Goal: Use online tool/utility: Utilize a website feature to perform a specific function

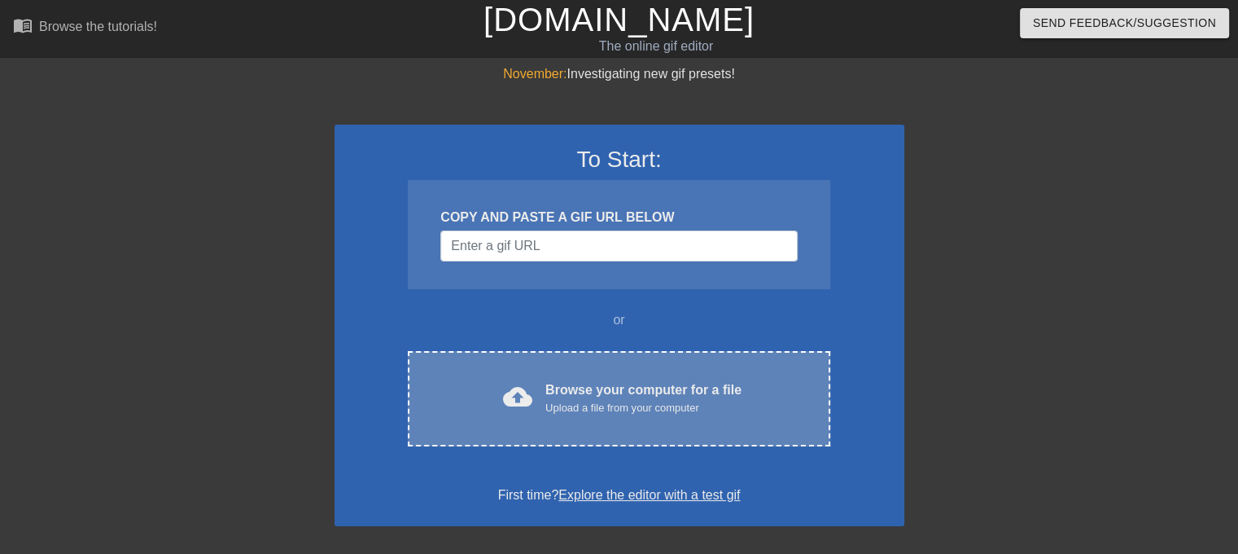
click at [587, 391] on div "Browse your computer for a file Upload a file from your computer" at bounding box center [644, 398] width 196 height 36
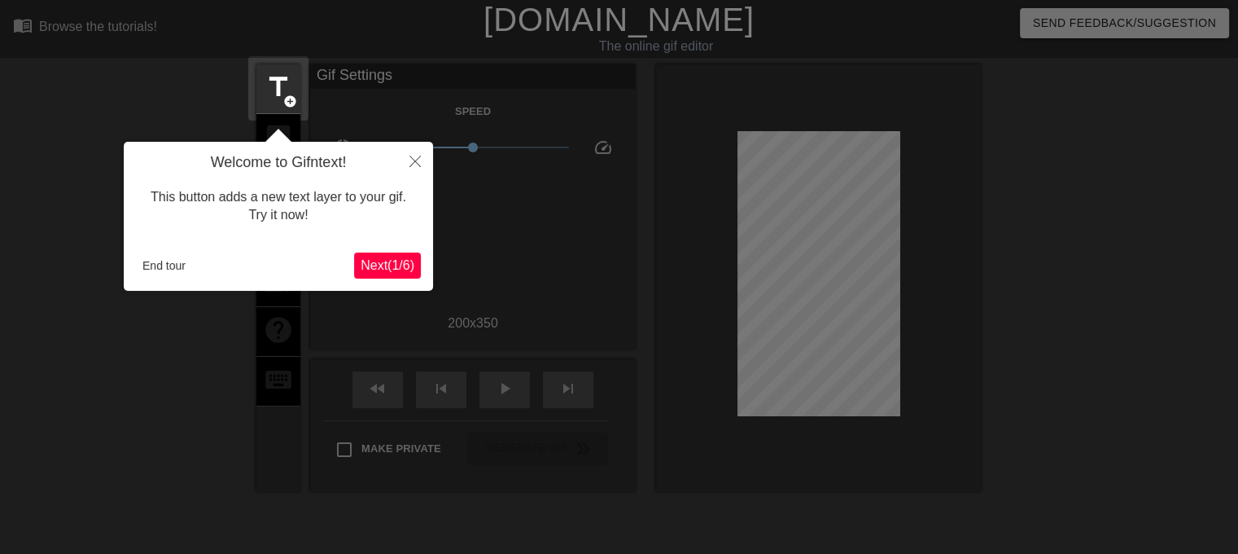
scroll to position [39, 0]
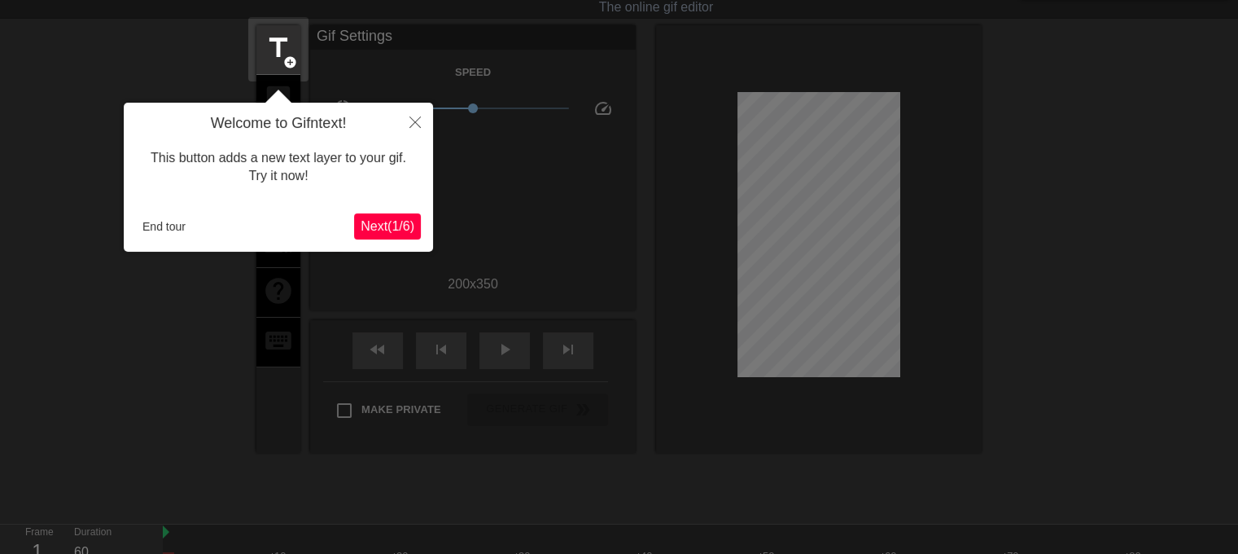
click at [153, 296] on div at bounding box center [619, 330] width 1238 height 738
click at [283, 42] on span "title" at bounding box center [278, 48] width 31 height 31
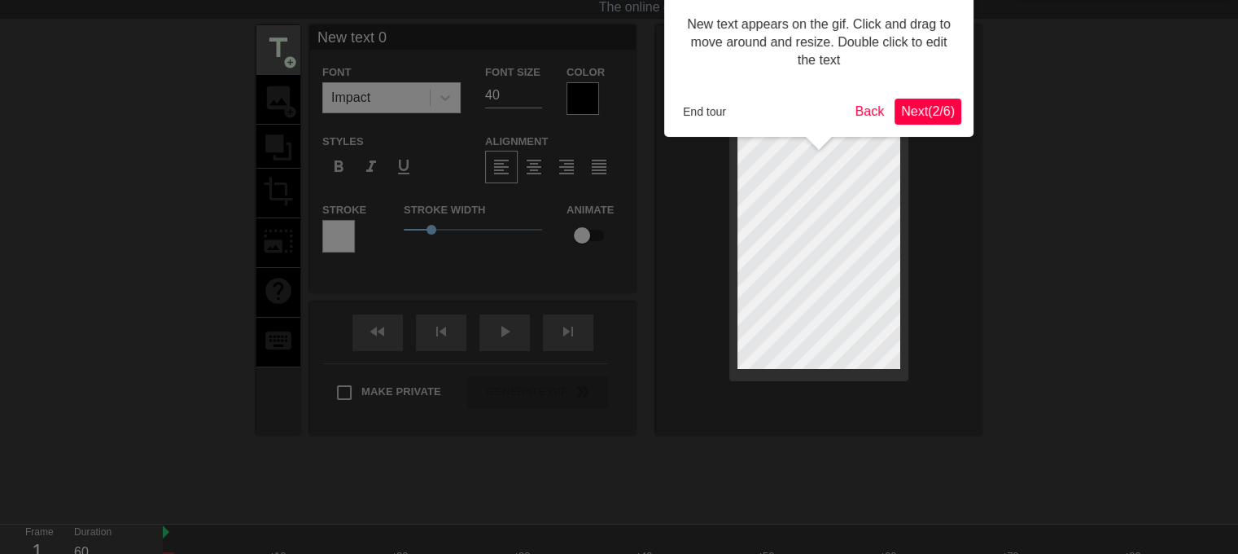
scroll to position [0, 0]
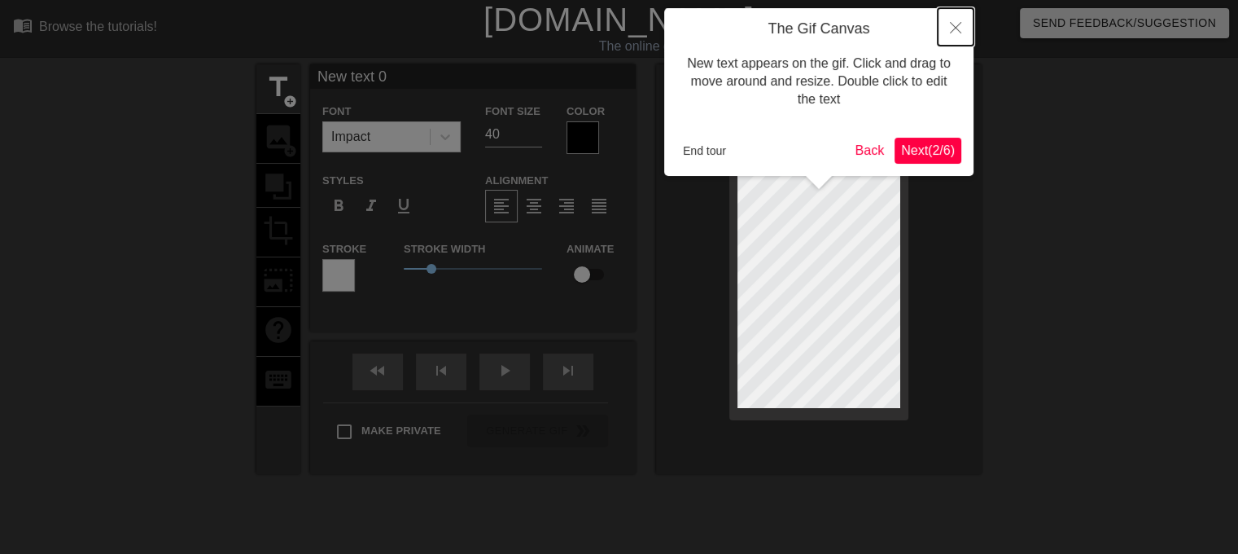
click at [954, 30] on icon "Close" at bounding box center [955, 27] width 11 height 11
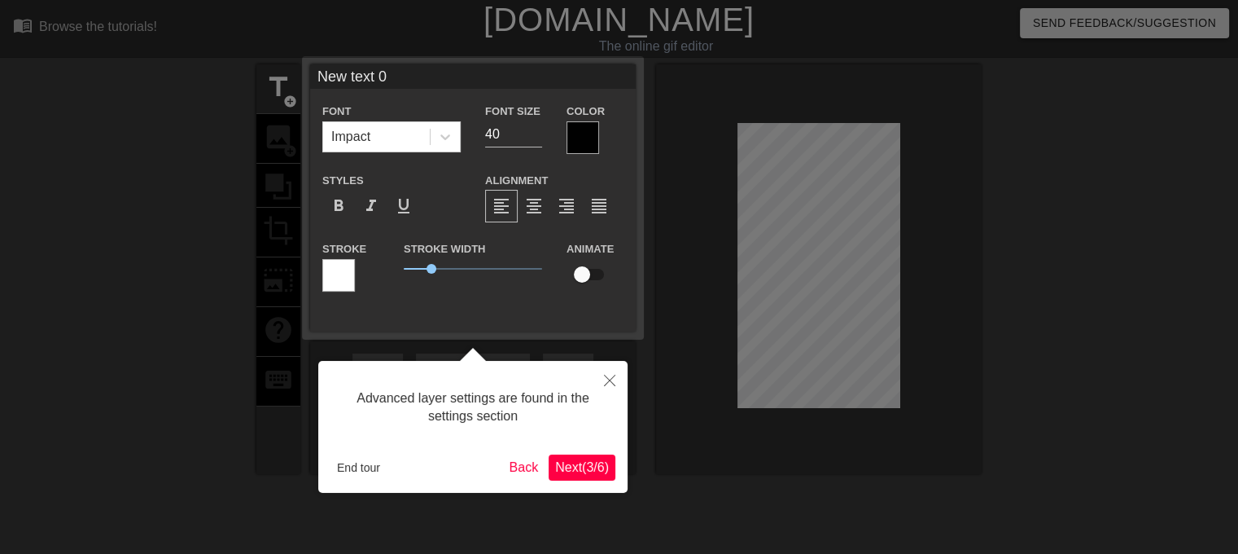
scroll to position [39, 0]
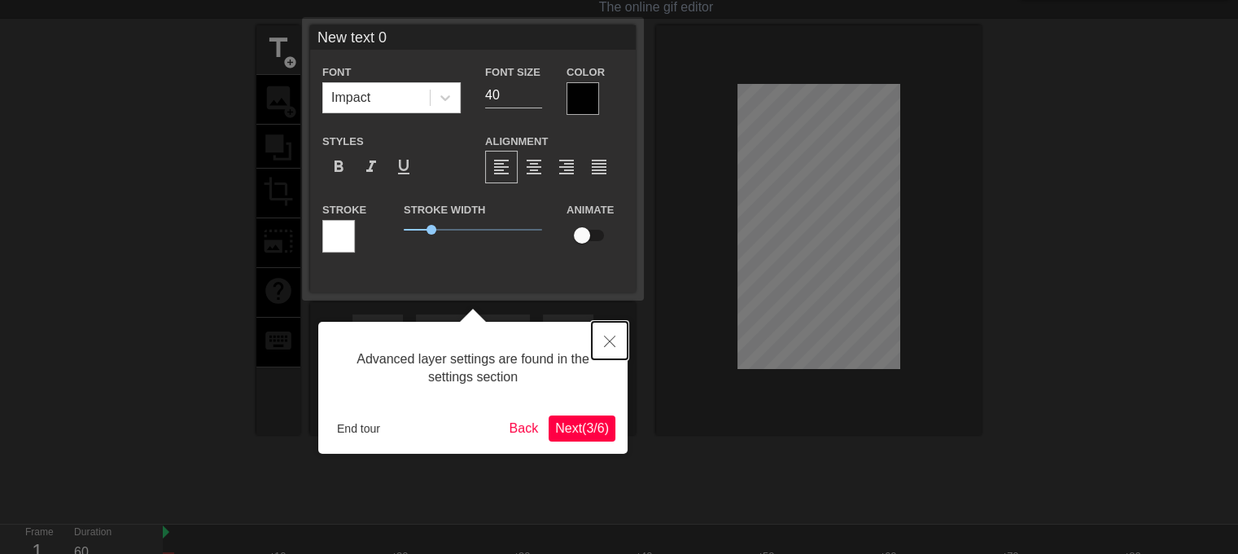
click at [609, 340] on icon "Close" at bounding box center [609, 340] width 11 height 11
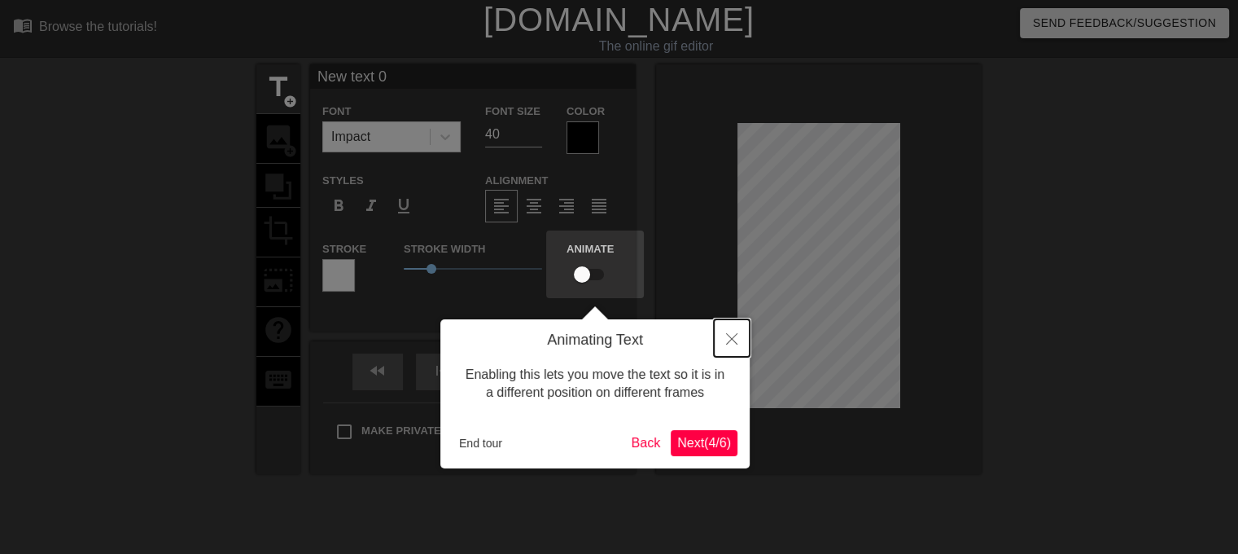
click at [733, 341] on icon "Close" at bounding box center [731, 338] width 11 height 11
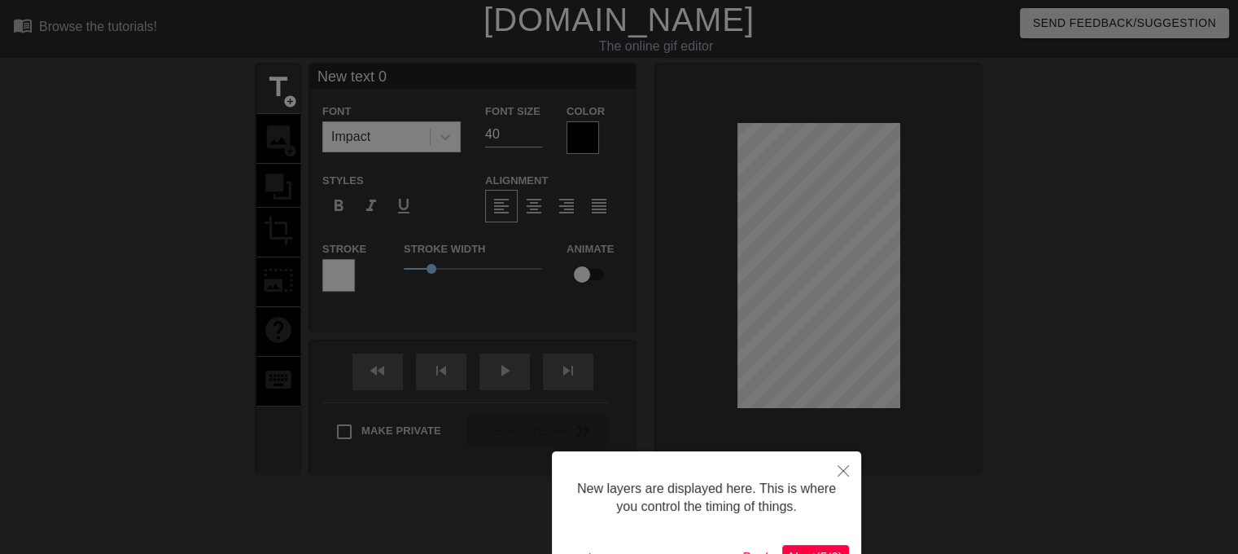
scroll to position [110, 0]
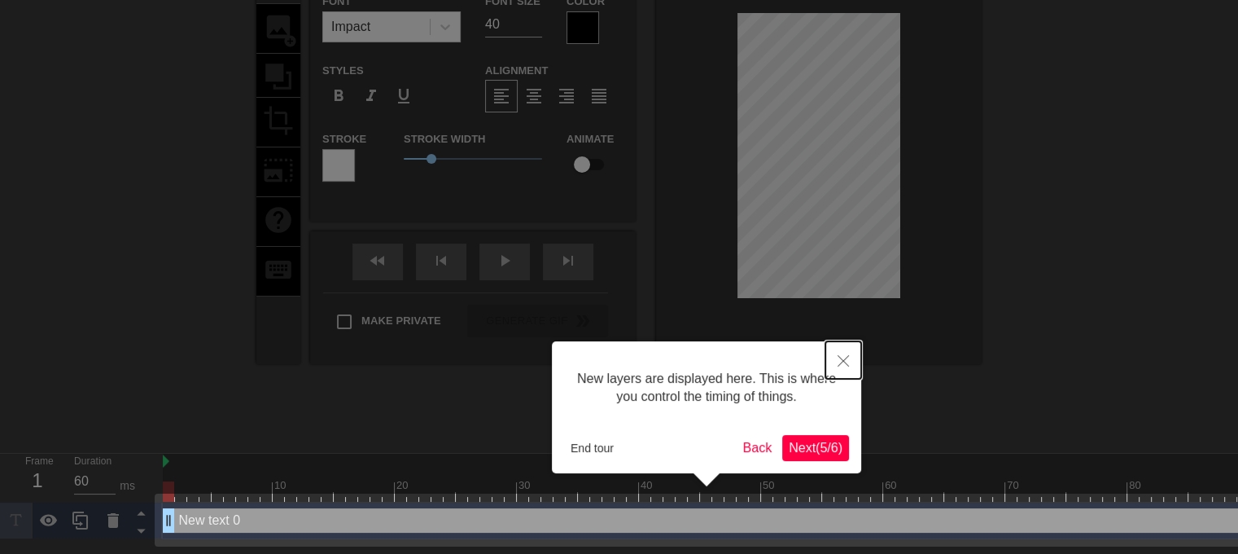
click at [844, 358] on icon "Close" at bounding box center [843, 360] width 11 height 11
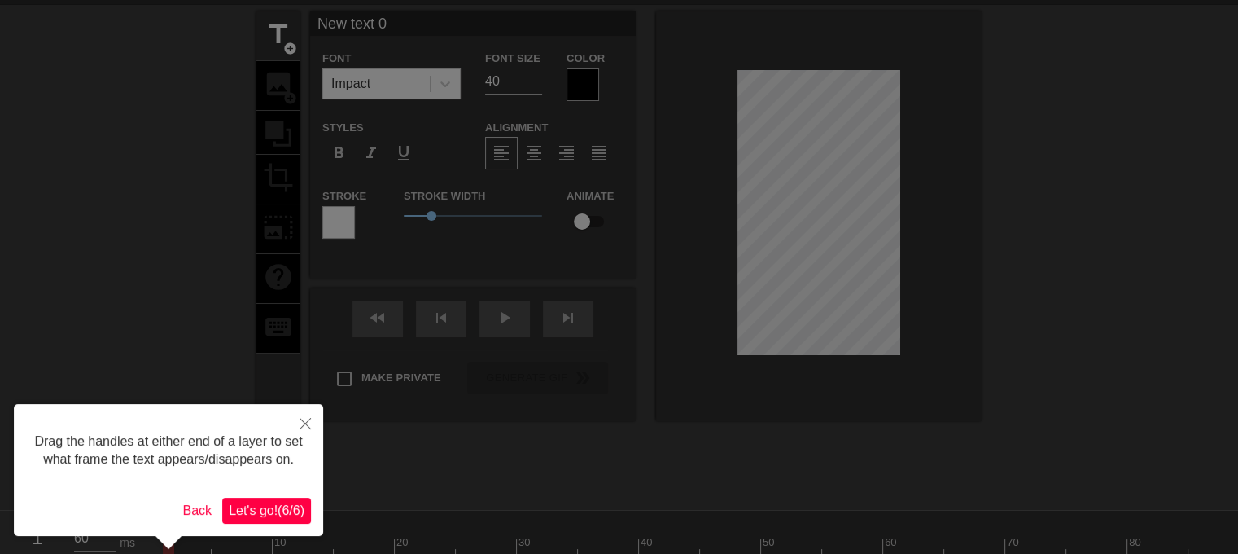
scroll to position [81, 0]
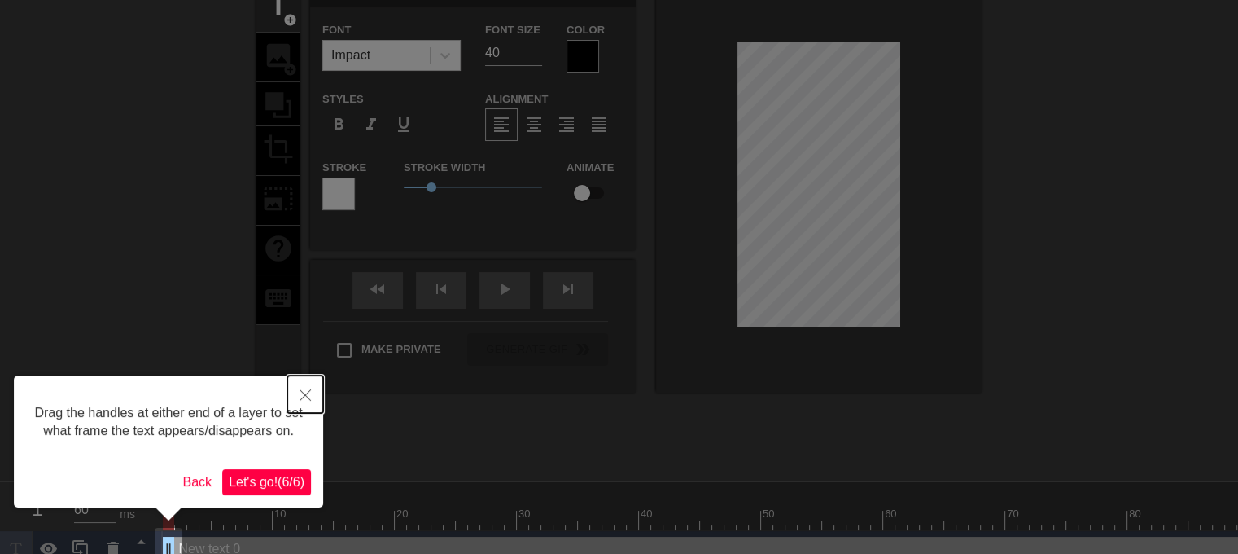
click at [305, 396] on icon "Close" at bounding box center [305, 394] width 11 height 11
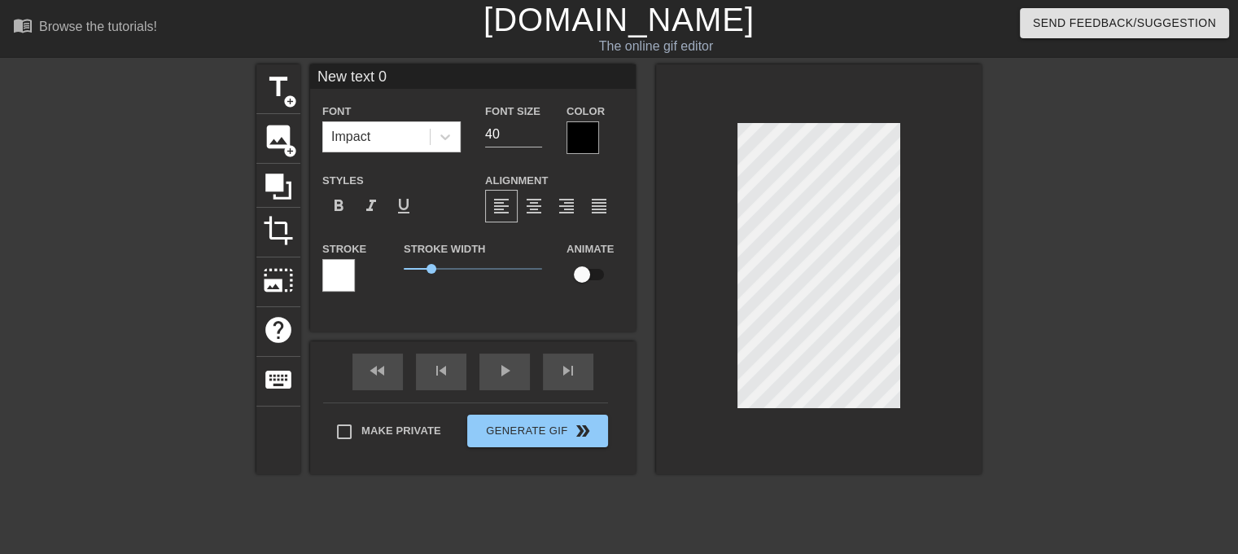
scroll to position [2, 4]
type input "New text"
type textarea "New text"
type input "New text"
type textarea "New text"
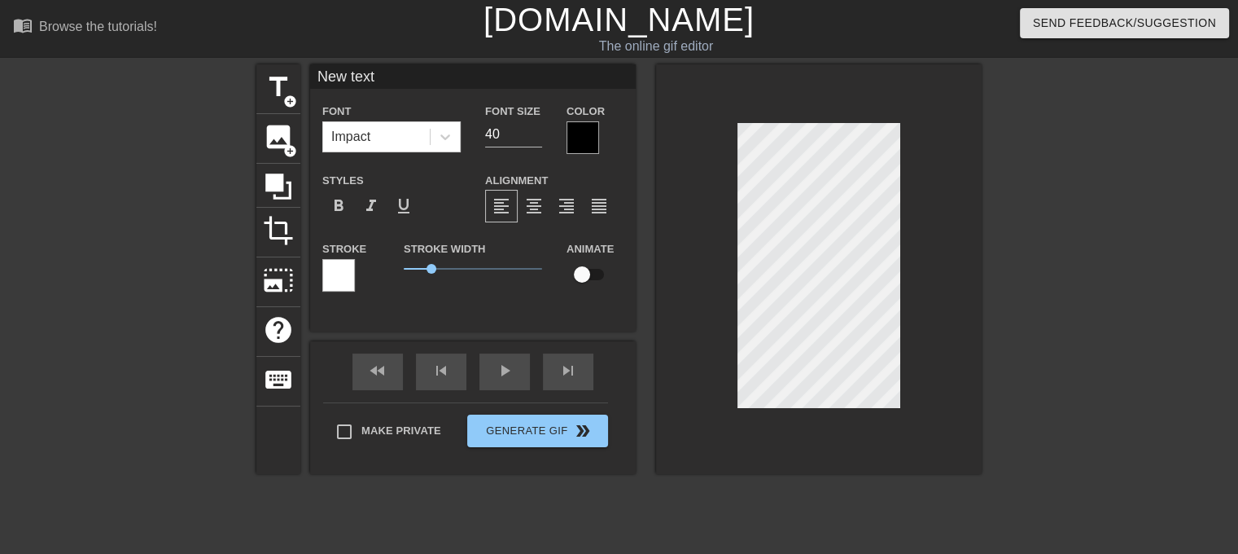
type input "New tex"
type textarea "New tex"
type input "New te"
type textarea "New te"
type input "New t"
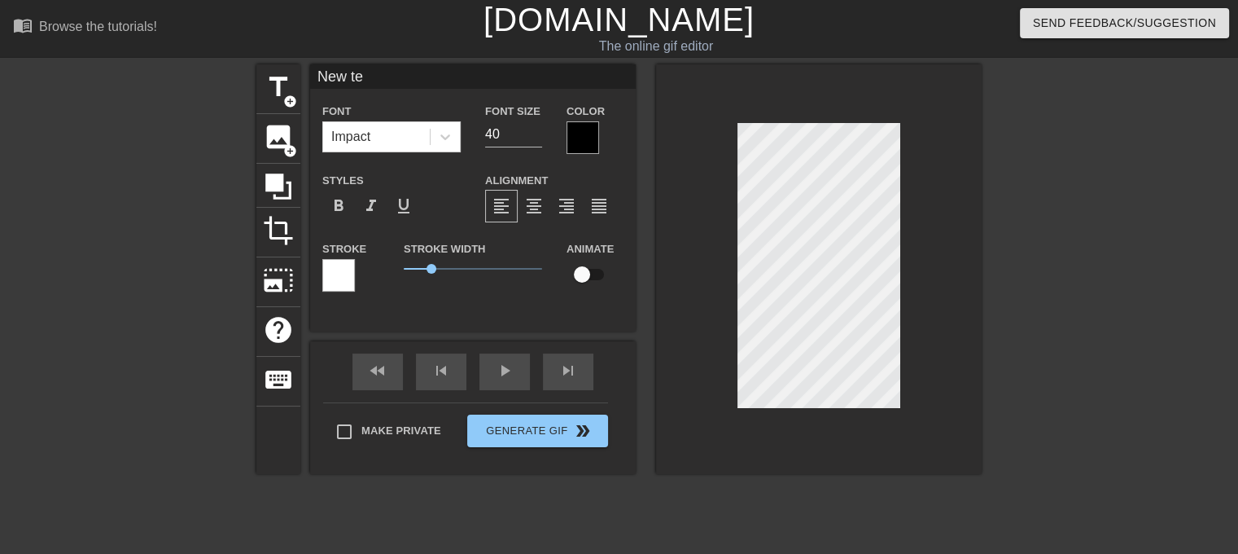
type textarea "New t"
type input "New"
type textarea "New"
type input "New"
type textarea "New"
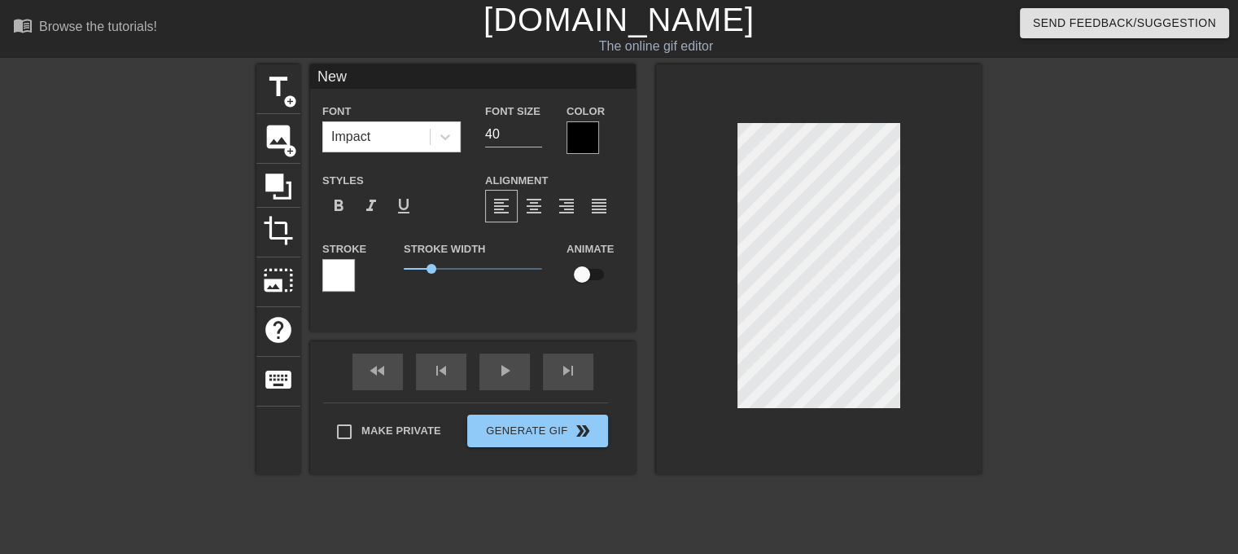
type input "Ne"
type textarea "Ne"
type input "N"
type textarea "N"
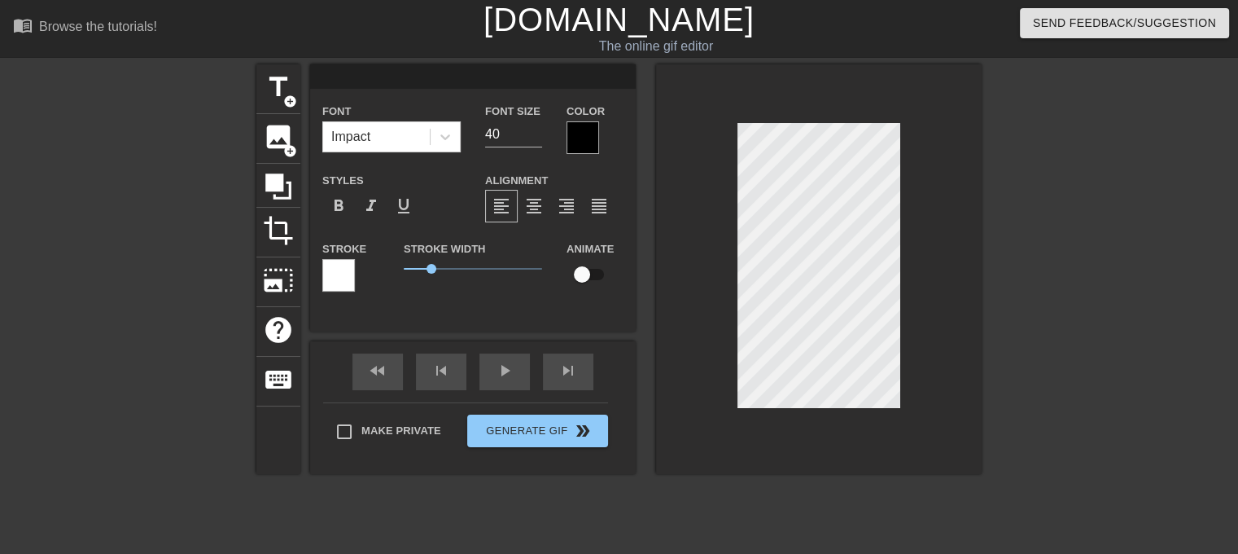
type input "N"
type textarea "N"
type input "NA"
type textarea "NA"
type input "NAE"
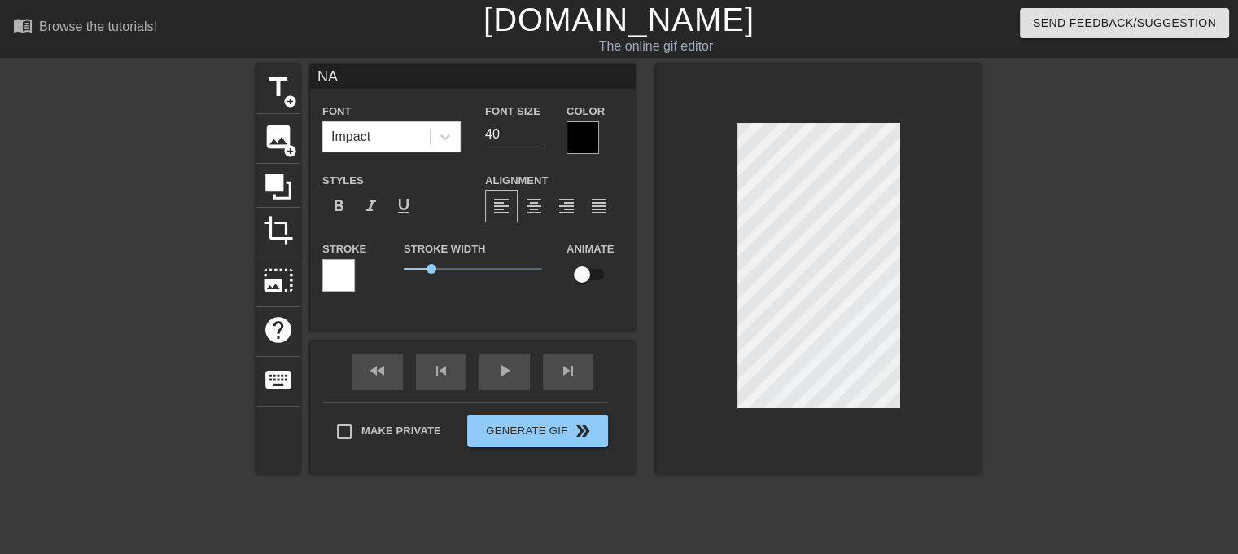
type textarea "NAE"
type input "NAEI"
type textarea "NAEI"
type input "NAEIL"
type textarea "NAEIL"
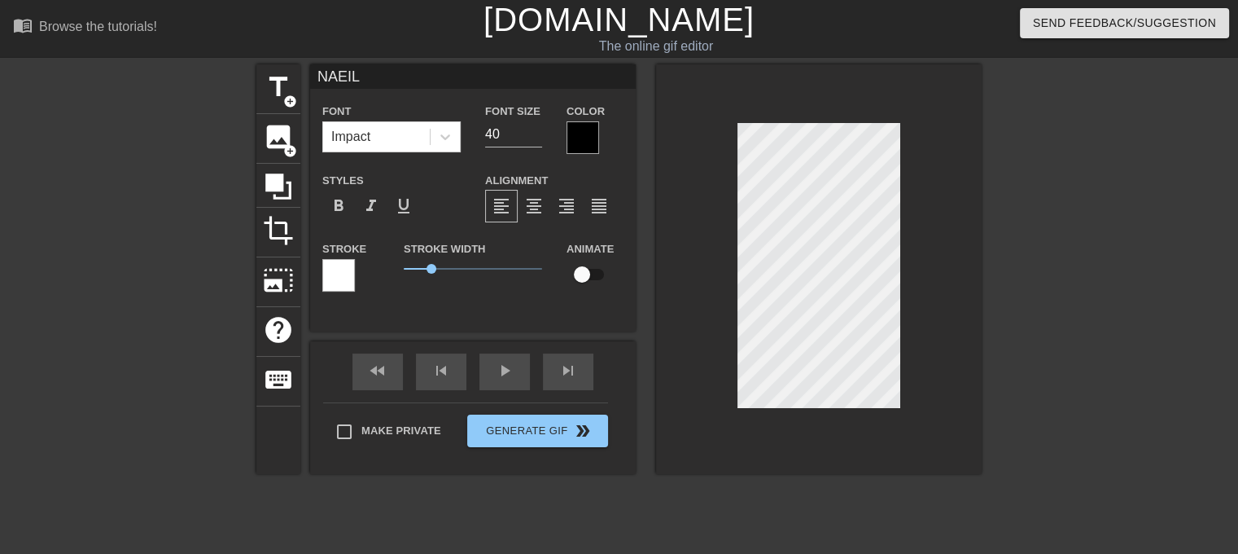
scroll to position [2, 2]
type input "NAEILY"
type textarea "NAEILY"
click at [440, 134] on icon at bounding box center [445, 137] width 16 height 16
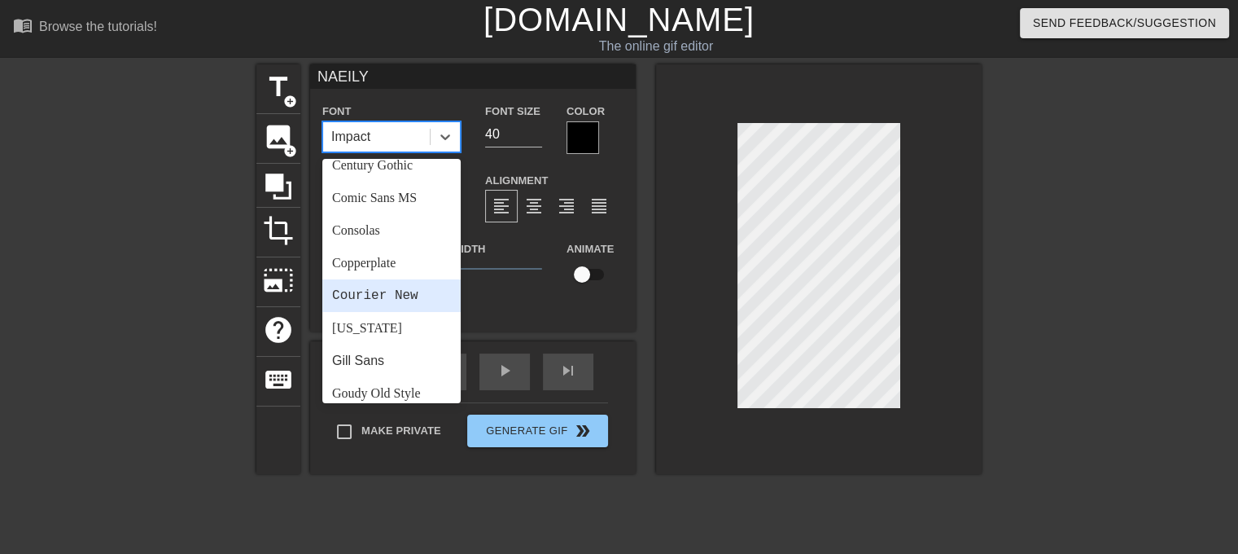
scroll to position [94, 0]
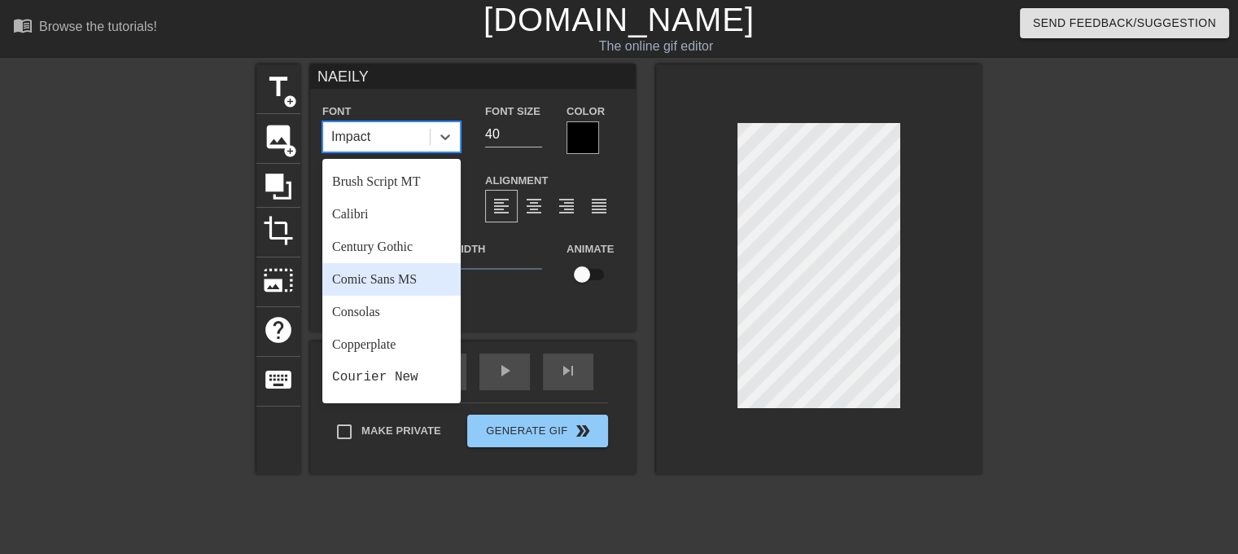
click at [369, 278] on div "Comic Sans MS" at bounding box center [391, 279] width 138 height 33
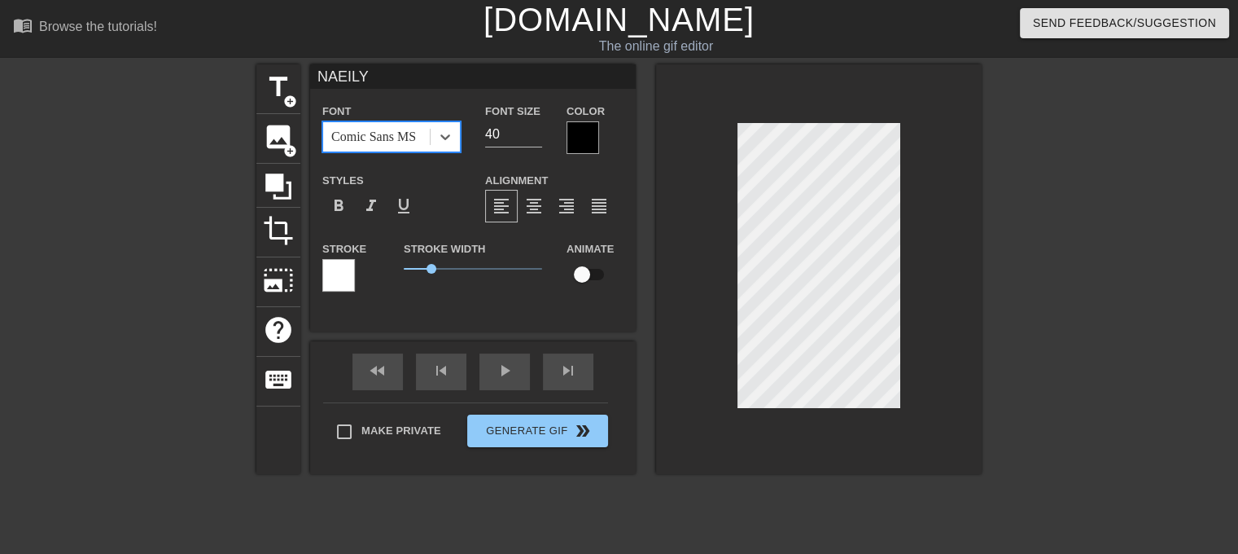
click at [1062, 260] on div at bounding box center [1123, 308] width 244 height 489
click at [585, 134] on div at bounding box center [583, 137] width 33 height 33
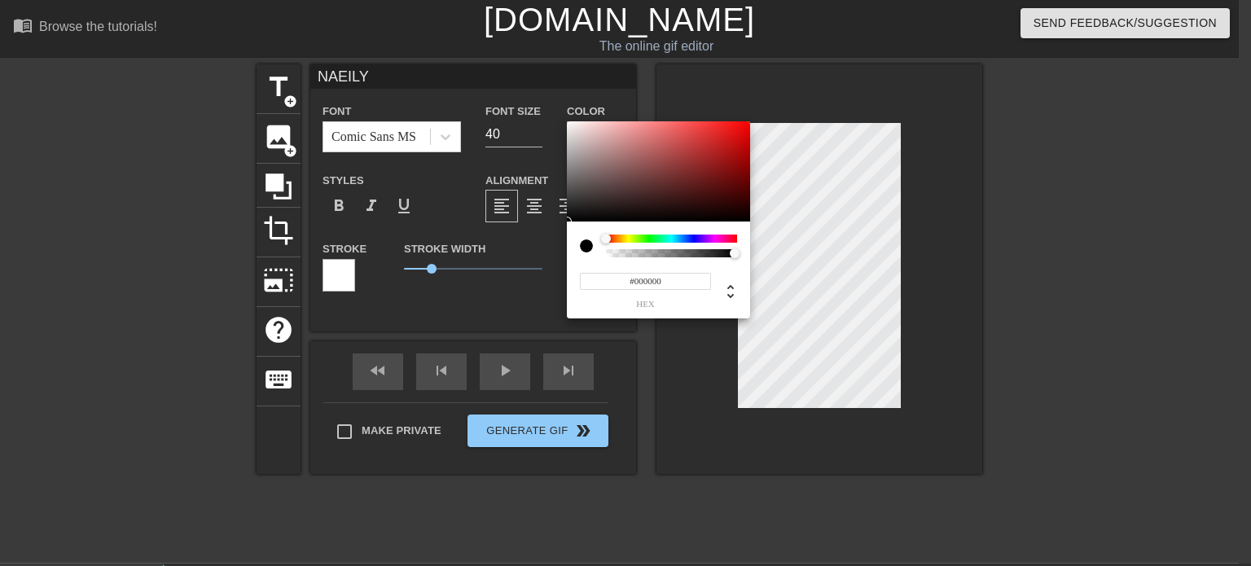
click at [629, 238] on div at bounding box center [671, 238] width 131 height 8
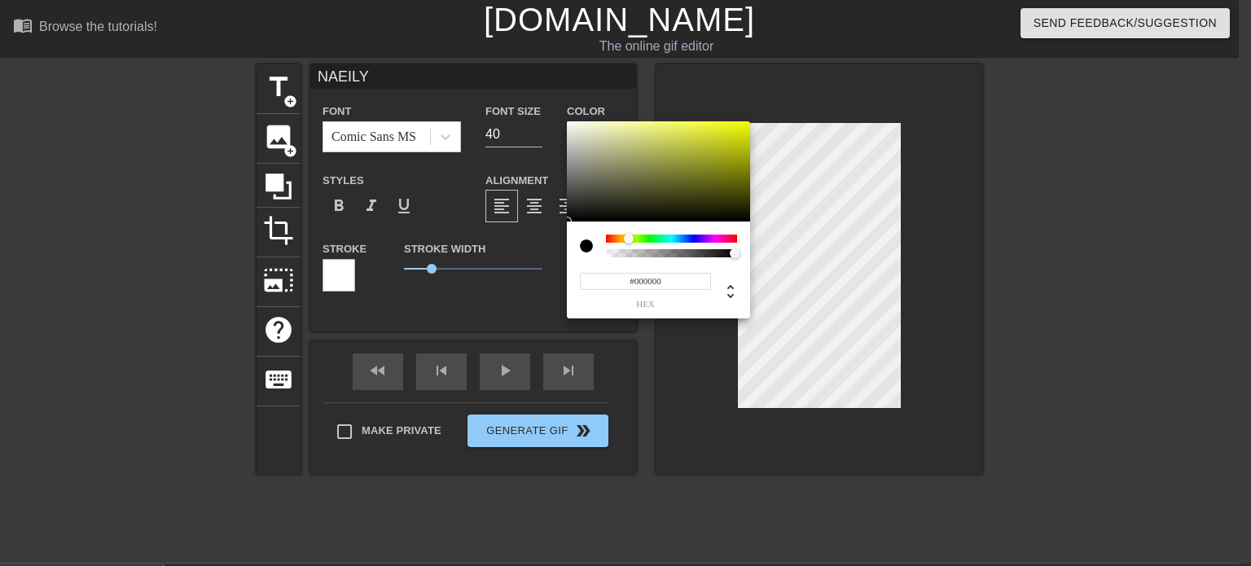
click at [628, 239] on div at bounding box center [629, 239] width 10 height 10
click at [628, 239] on div at bounding box center [628, 239] width 10 height 10
type input "#E8EA09"
click at [743, 129] on div at bounding box center [658, 171] width 183 height 101
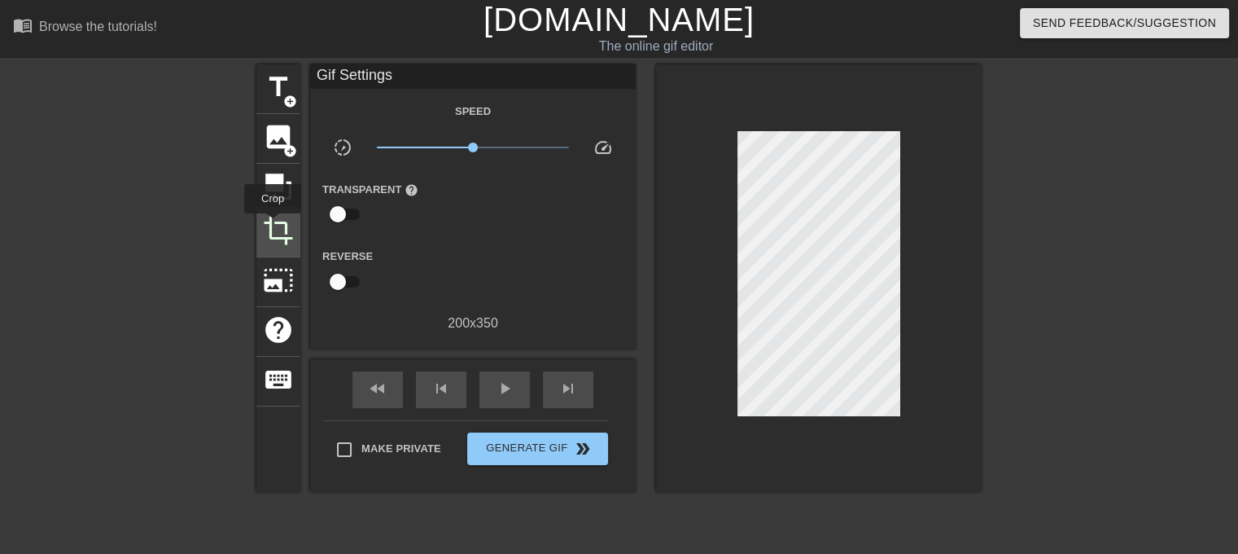
click at [273, 225] on span "crop" at bounding box center [278, 230] width 31 height 31
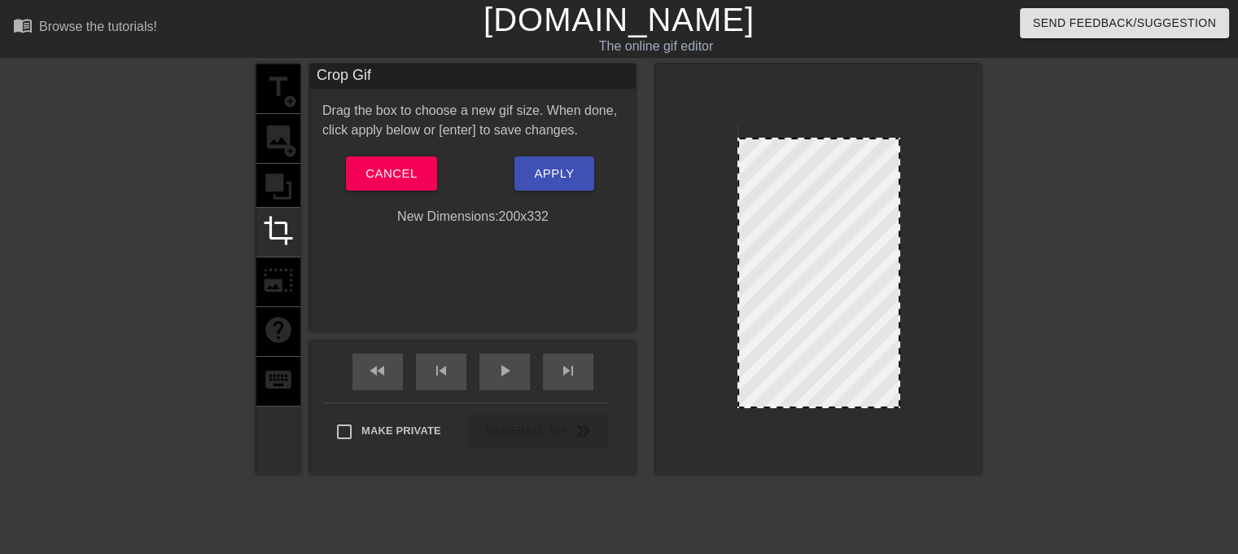
drag, startPoint x: 826, startPoint y: 124, endPoint x: 826, endPoint y: 138, distance: 14.7
click at [1052, 225] on div at bounding box center [1123, 308] width 244 height 489
click at [284, 226] on span "crop" at bounding box center [278, 230] width 31 height 31
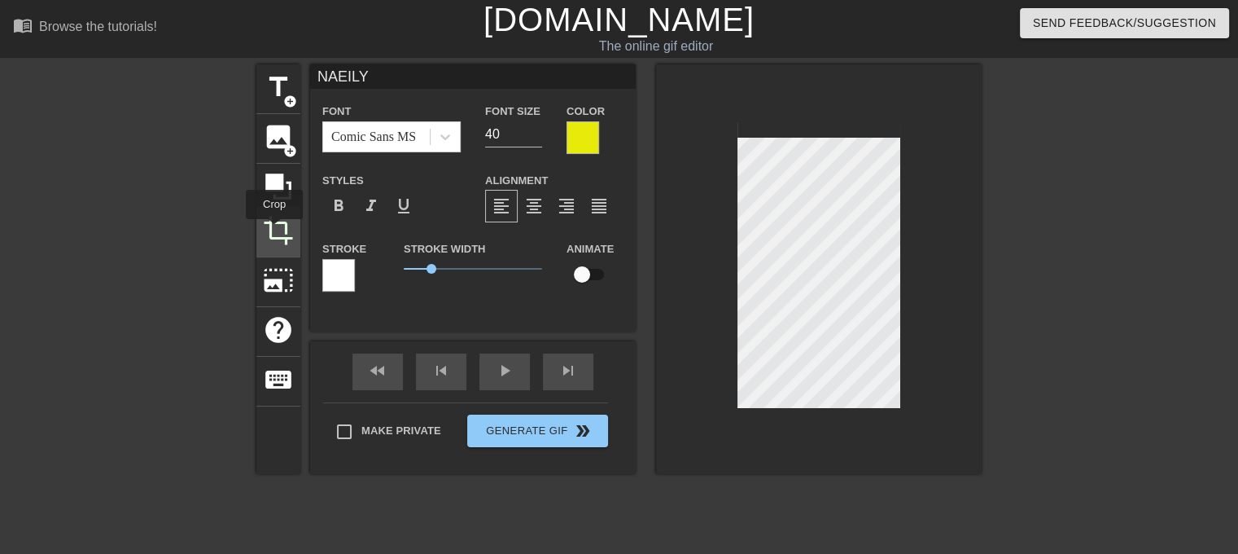
click at [274, 230] on span "crop" at bounding box center [278, 230] width 31 height 31
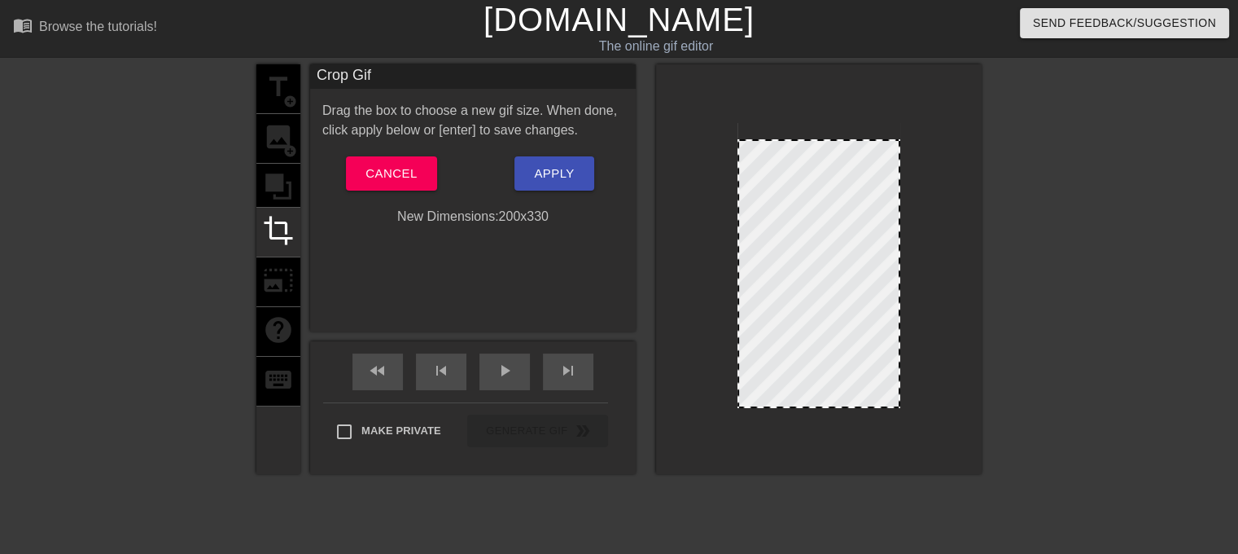
click at [1045, 165] on div at bounding box center [1123, 308] width 244 height 489
click at [276, 224] on span "crop" at bounding box center [278, 230] width 31 height 31
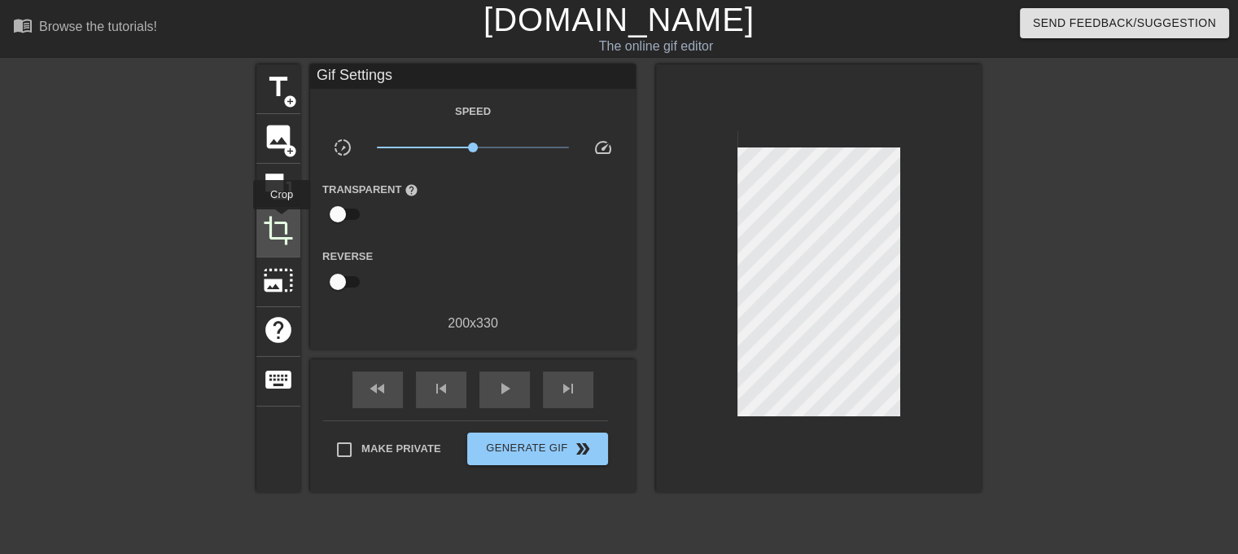
click at [282, 221] on span "crop" at bounding box center [278, 230] width 31 height 31
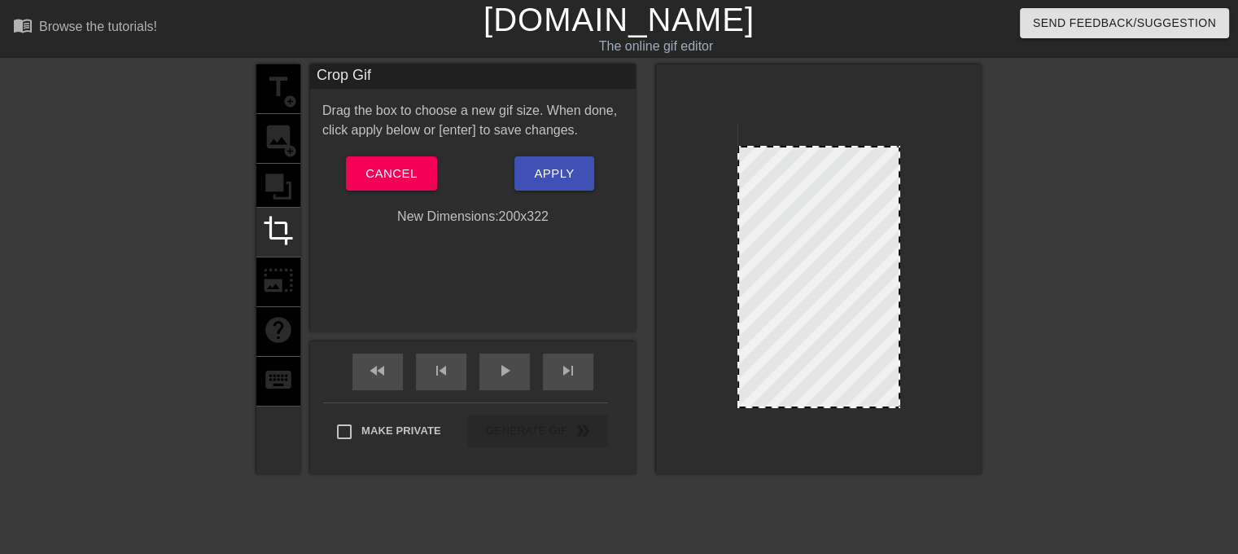
click at [834, 144] on div at bounding box center [819, 147] width 160 height 8
click at [278, 225] on span "crop" at bounding box center [278, 230] width 31 height 31
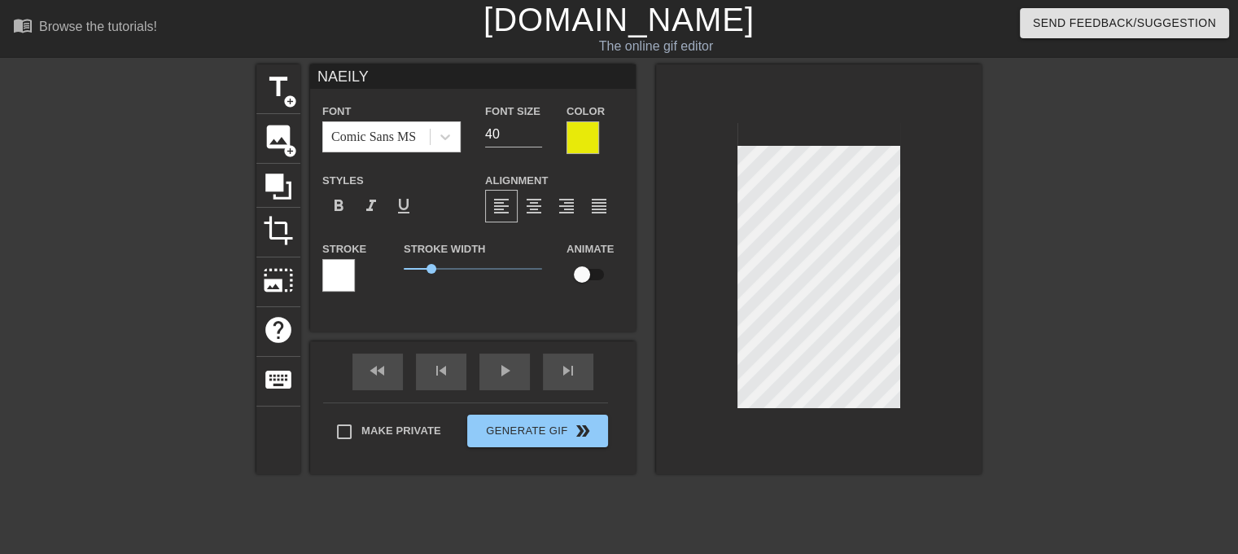
click at [182, 217] on div at bounding box center [115, 308] width 244 height 489
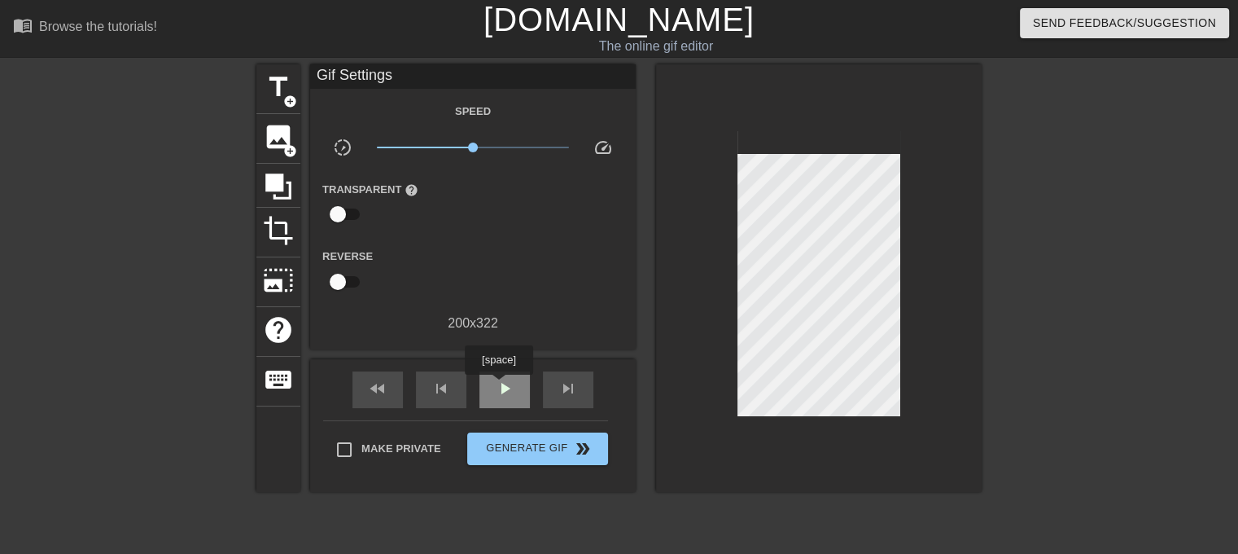
click at [498, 386] on span "play_arrow" at bounding box center [505, 389] width 20 height 20
type input "60"
click at [505, 392] on span "pause" at bounding box center [505, 389] width 20 height 20
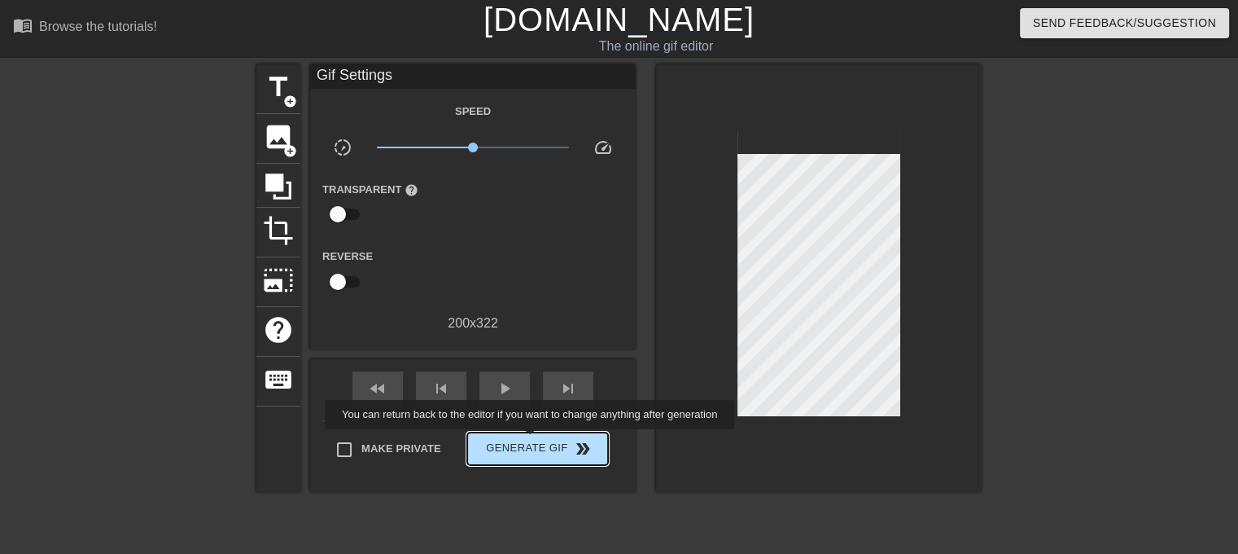
click at [532, 440] on span "Generate Gif double_arrow" at bounding box center [538, 449] width 128 height 20
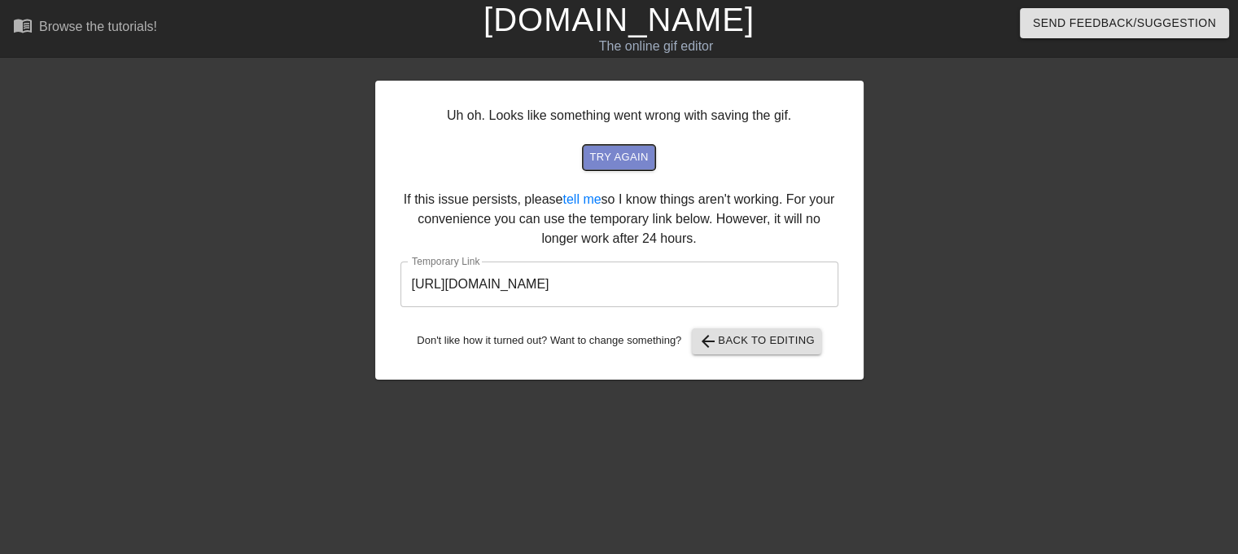
click at [609, 156] on span "try again" at bounding box center [618, 157] width 59 height 19
click at [78, 169] on div "Uh oh. Looks like something went wrong with saving the gif. try again If this i…" at bounding box center [619, 308] width 1238 height 489
